Goal: Find specific page/section: Find specific page/section

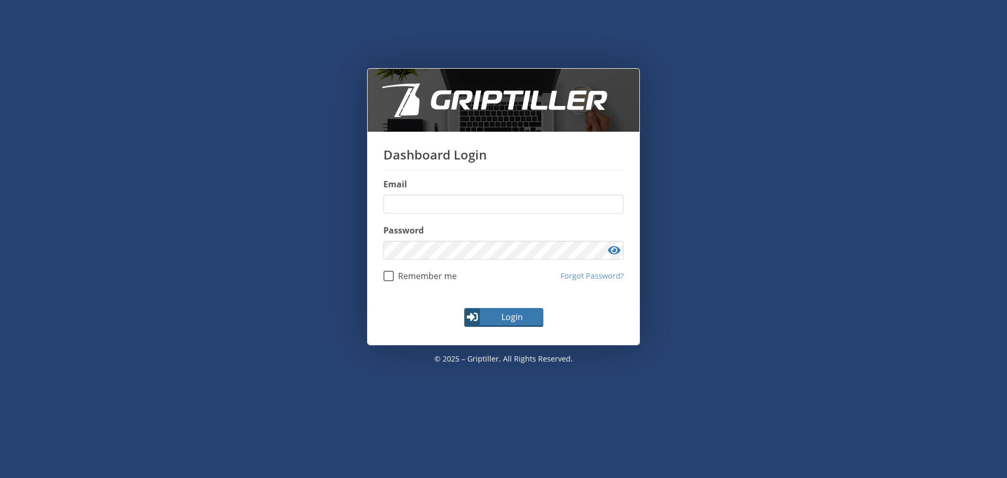
type input "**********"
click at [510, 316] on span "Login" at bounding box center [512, 317] width 61 height 13
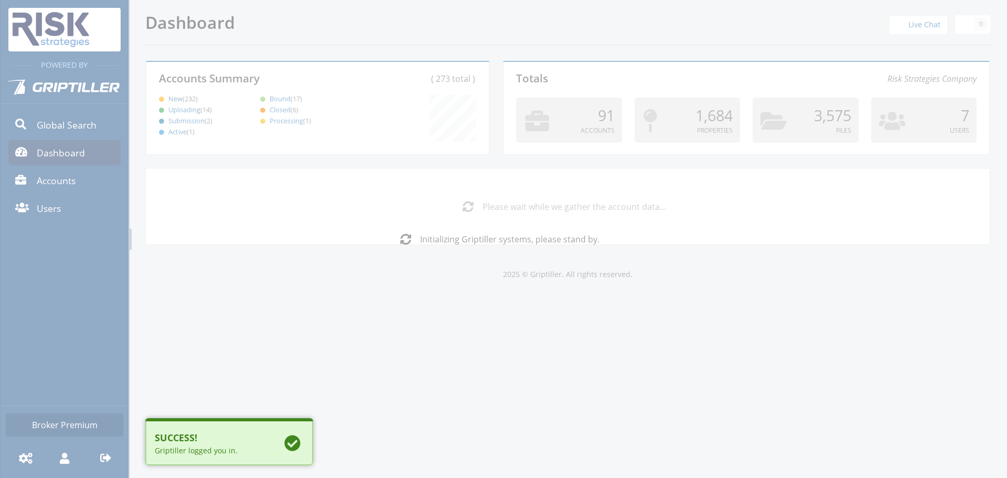
scroll to position [92, 339]
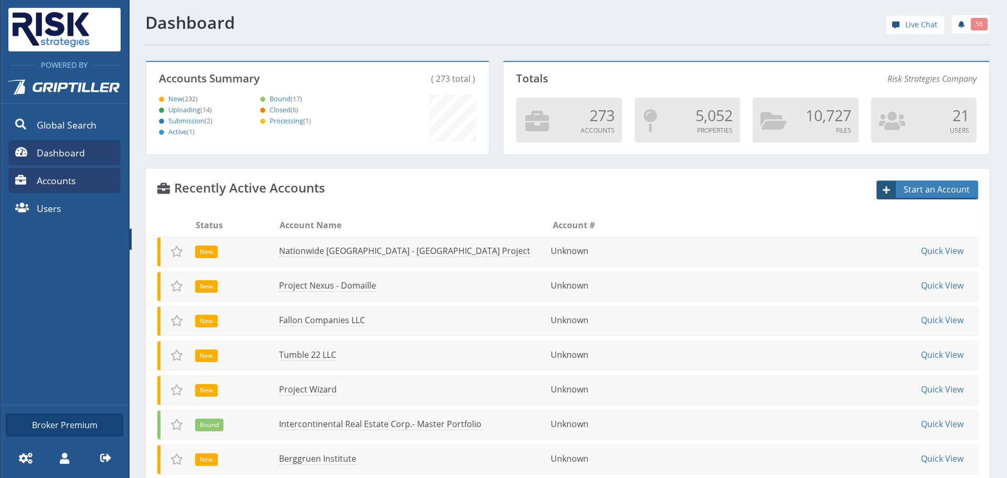
click at [84, 179] on link "Accounts" at bounding box center [64, 180] width 112 height 25
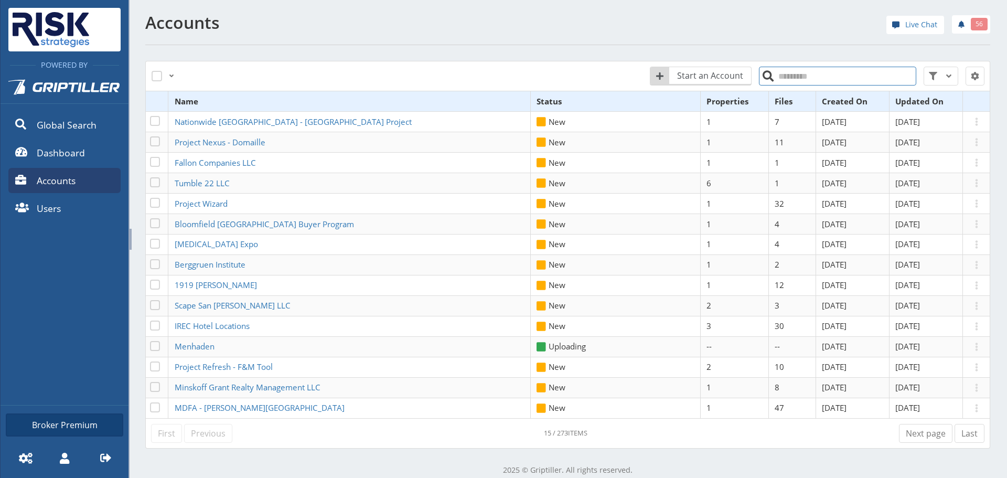
click at [832, 76] on input "search" at bounding box center [837, 76] width 157 height 19
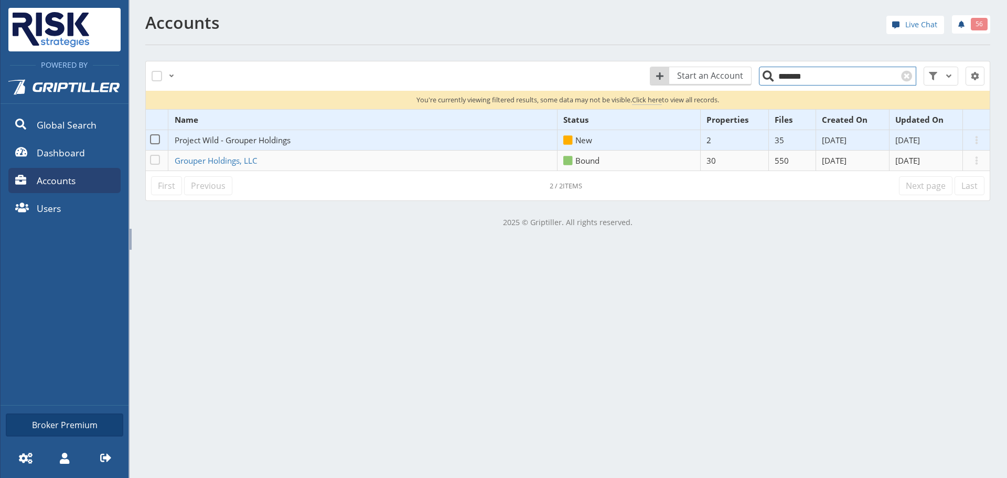
type input "*******"
click at [252, 141] on span "Project Wild - Grouper Holdings" at bounding box center [233, 140] width 116 height 10
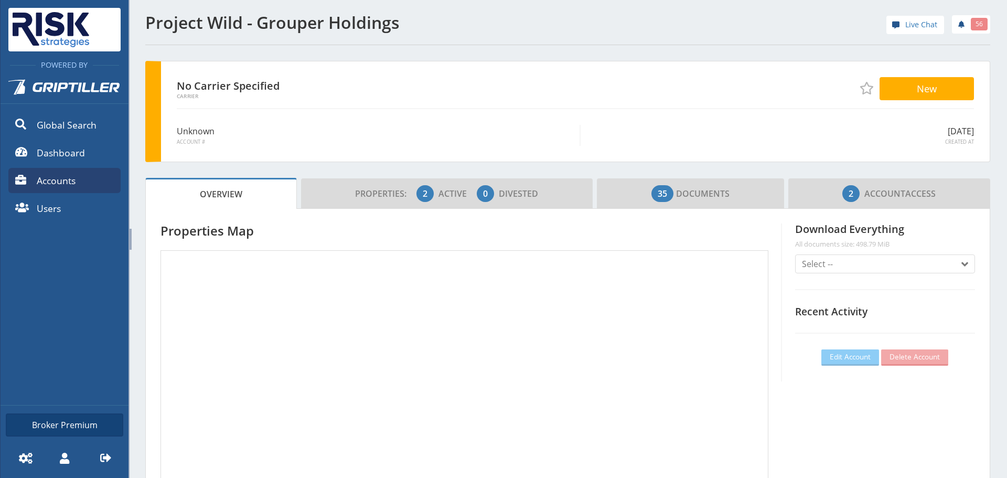
scroll to position [92, 293]
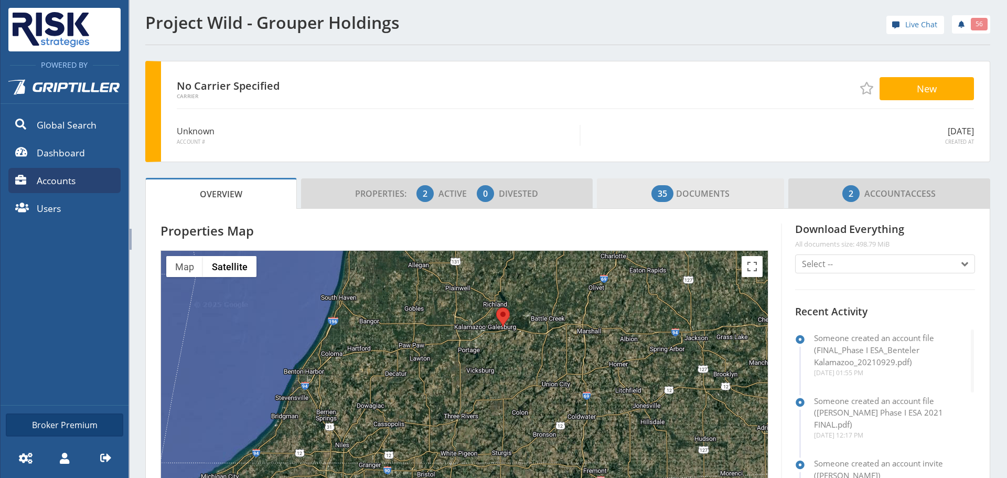
click at [679, 199] on span "35 Documents" at bounding box center [691, 193] width 78 height 21
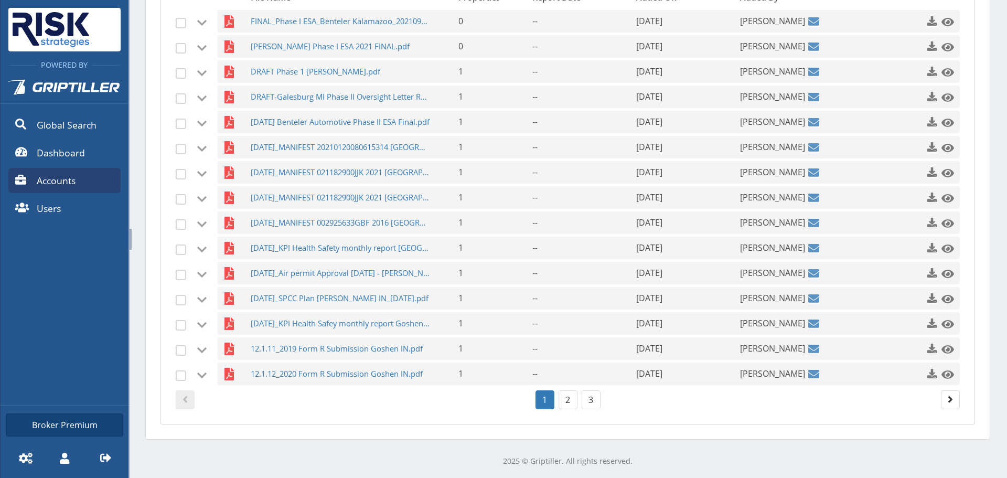
scroll to position [326, 0]
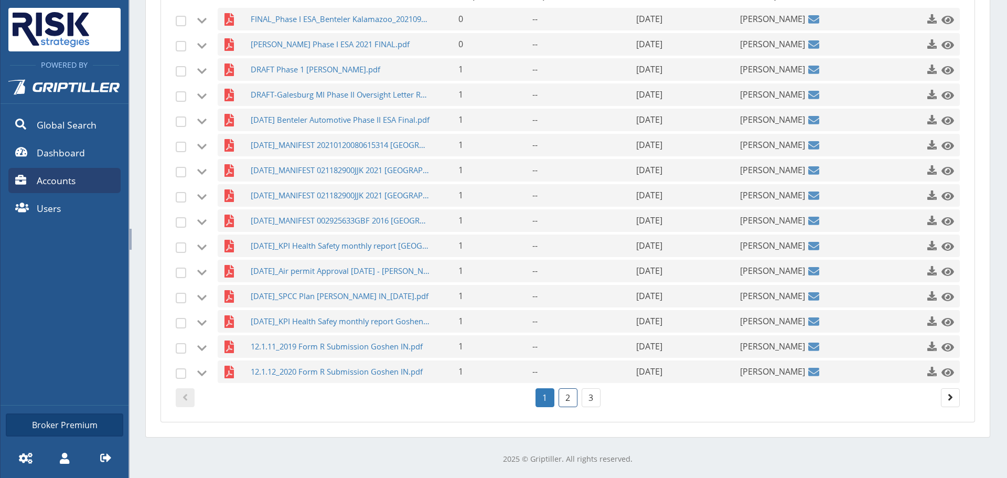
click at [568, 394] on link "2" at bounding box center [568, 397] width 19 height 19
click at [595, 402] on link "3" at bounding box center [591, 397] width 19 height 19
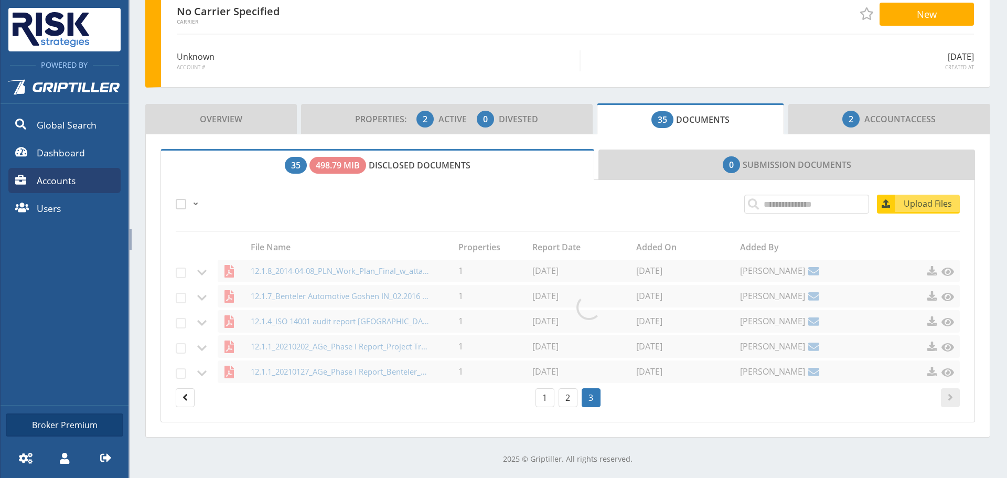
scroll to position [74, 0]
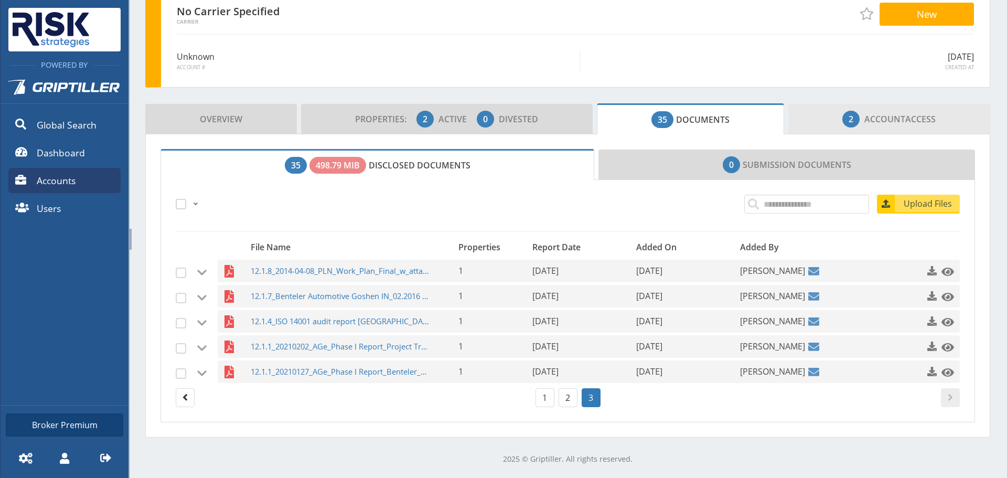
click at [878, 132] on link "2 Account Access" at bounding box center [889, 119] width 202 height 30
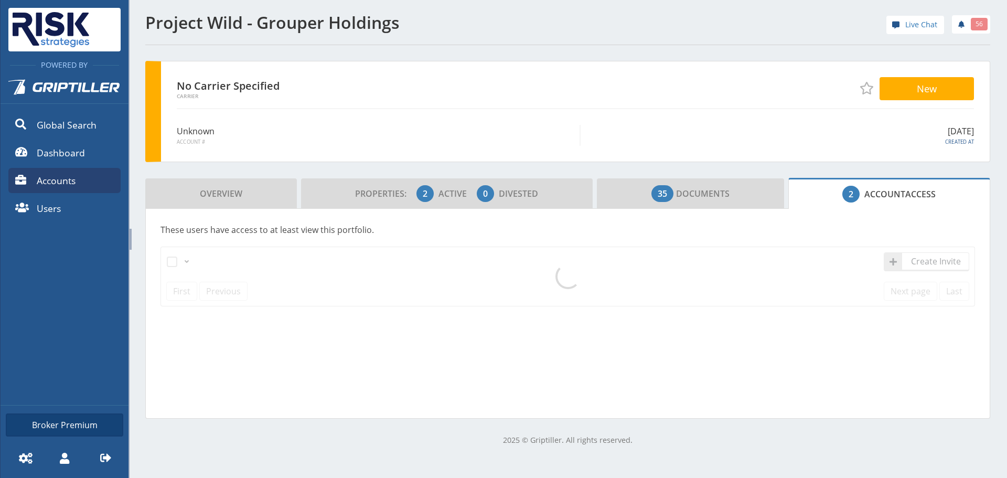
scroll to position [0, 0]
